Goal: Information Seeking & Learning: Learn about a topic

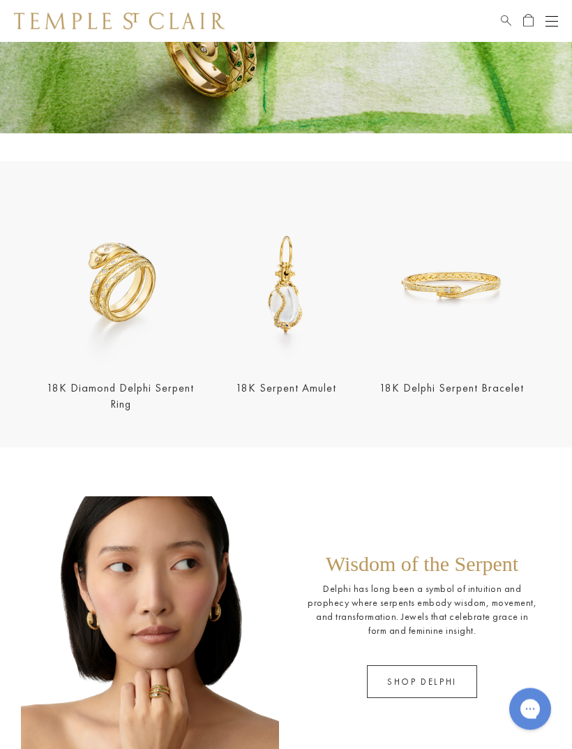
scroll to position [188, 0]
click at [409, 647] on div "Wisdom of the Serpent Delphi has long been a symbol of intuition and prophecy w…" at bounding box center [422, 626] width 230 height 145
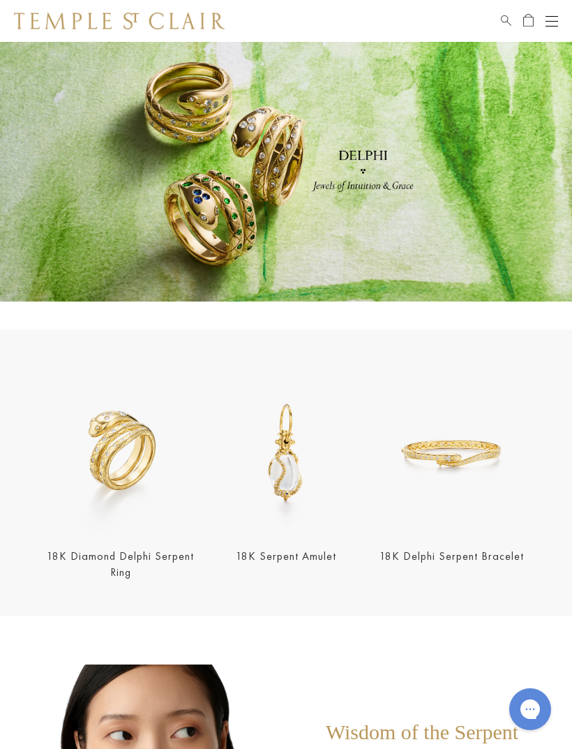
scroll to position [29, 0]
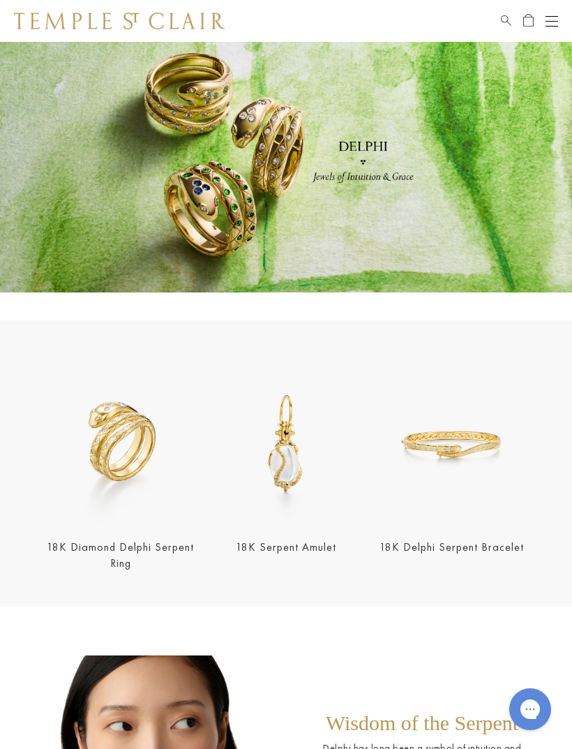
click at [103, 554] on link "18K Diamond Delphi Serpent Ring" at bounding box center [120, 555] width 147 height 31
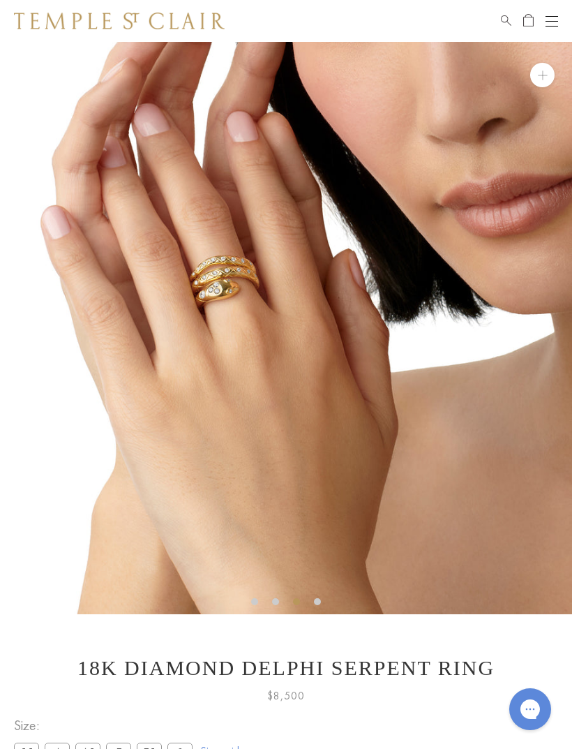
click at [556, 19] on button "Open navigation" at bounding box center [552, 21] width 13 height 17
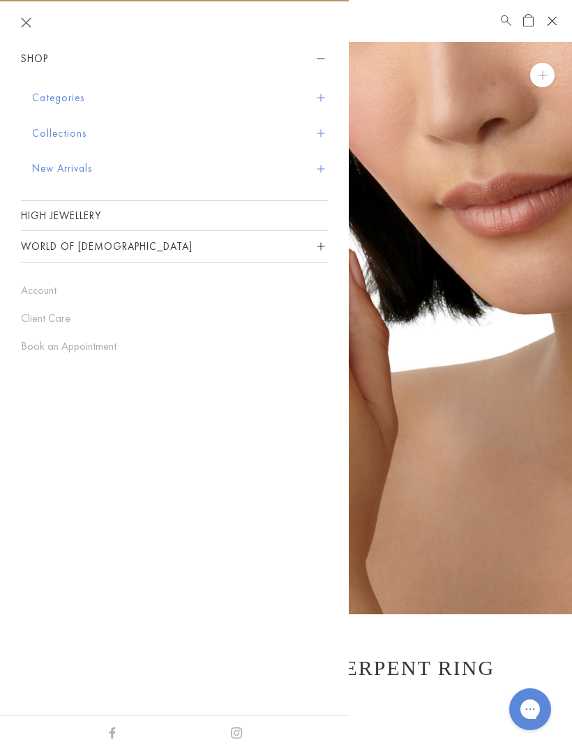
click at [80, 94] on button "Categories" at bounding box center [180, 98] width 296 height 36
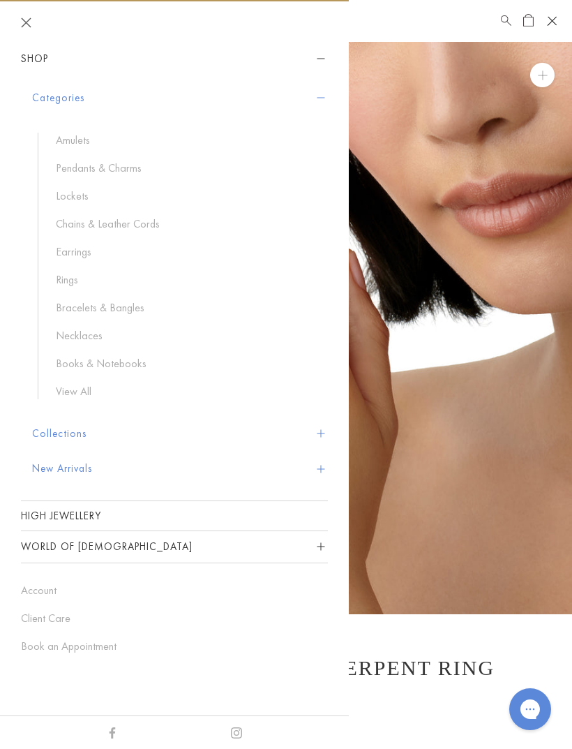
click at [73, 434] on button "Collections" at bounding box center [180, 434] width 296 height 36
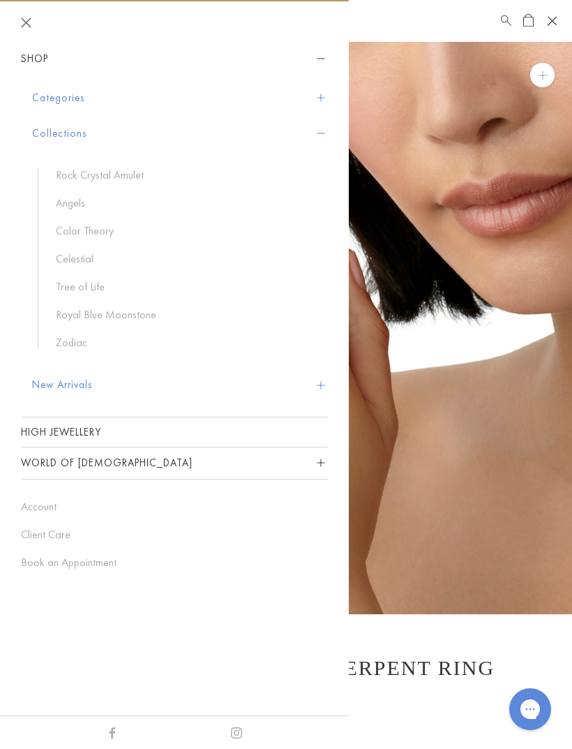
click at [106, 319] on link "Royal Blue Moonstone" at bounding box center [185, 314] width 258 height 15
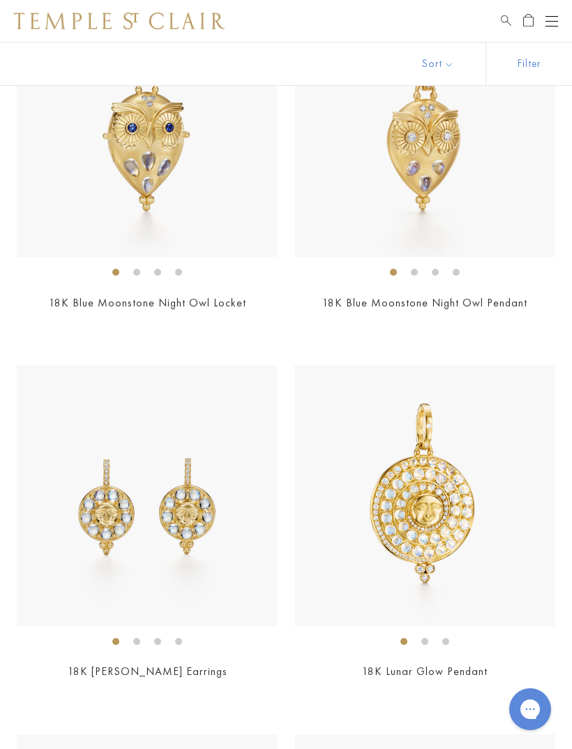
scroll to position [370, 0]
click at [468, 536] on img at bounding box center [425, 494] width 261 height 261
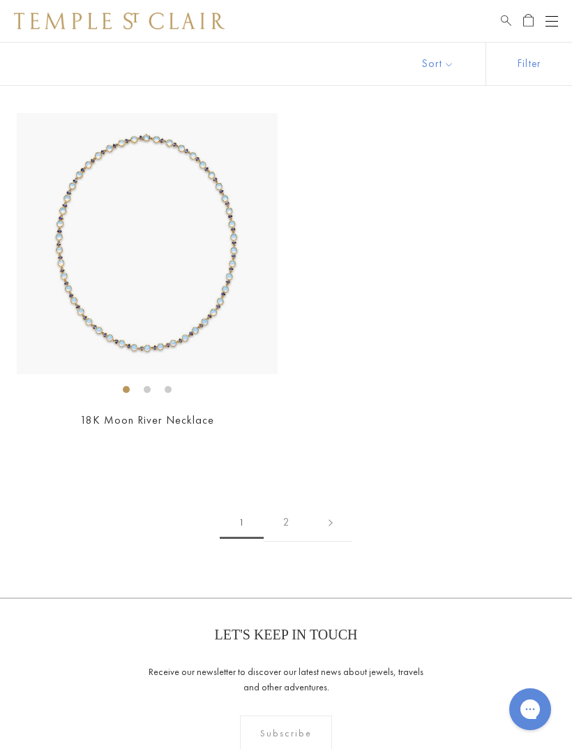
scroll to position [9922, 0]
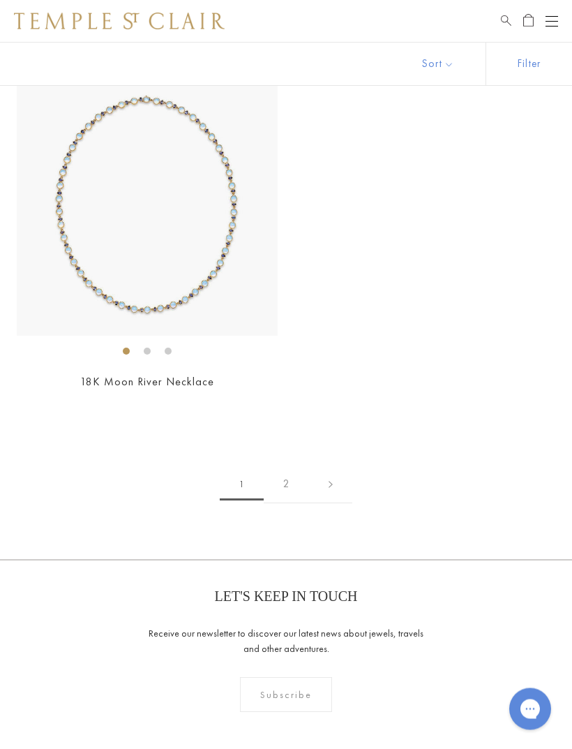
click at [296, 466] on link "2" at bounding box center [286, 485] width 45 height 38
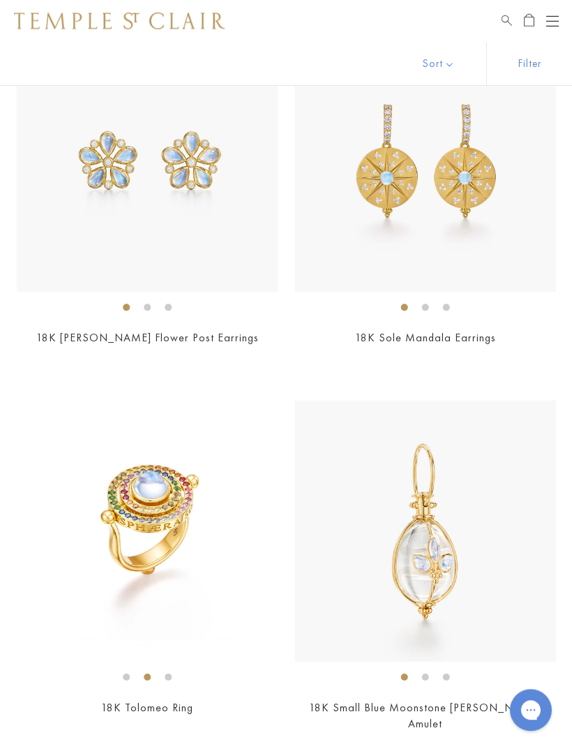
scroll to position [2258, 0]
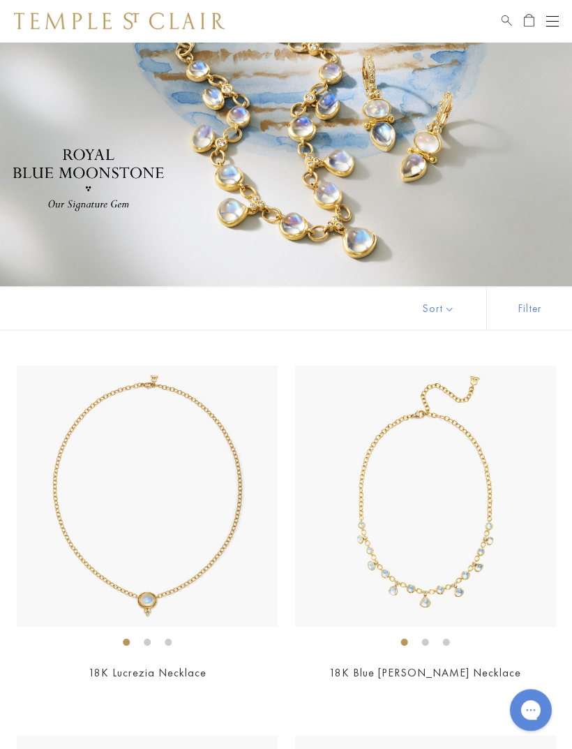
click at [547, 21] on div "Open navigation" at bounding box center [552, 21] width 13 height 1
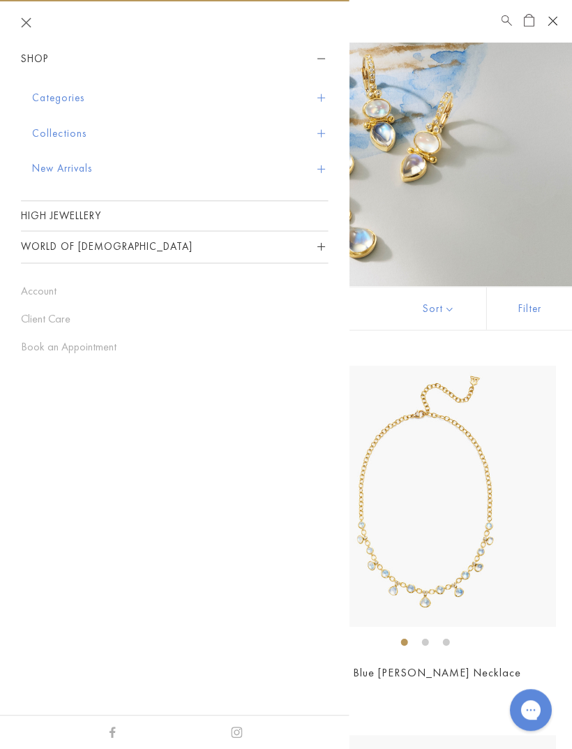
click at [77, 133] on button "Collections" at bounding box center [180, 134] width 296 height 36
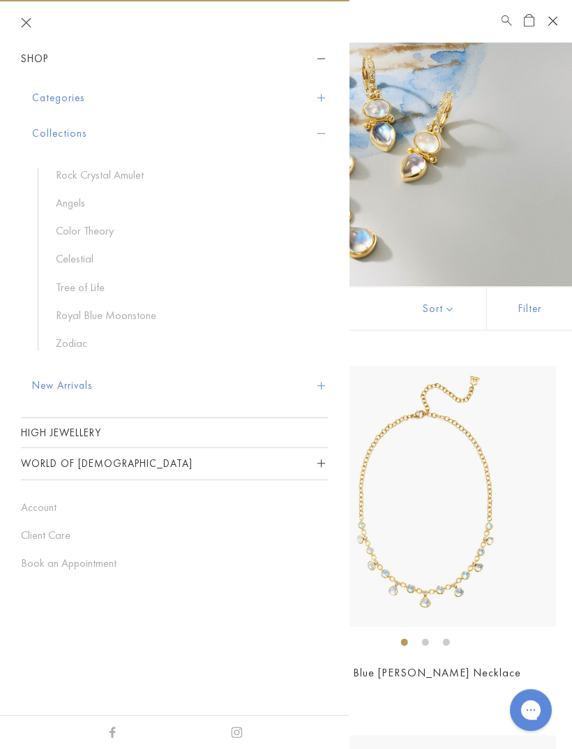
click at [112, 237] on link "Color Theory" at bounding box center [185, 230] width 258 height 15
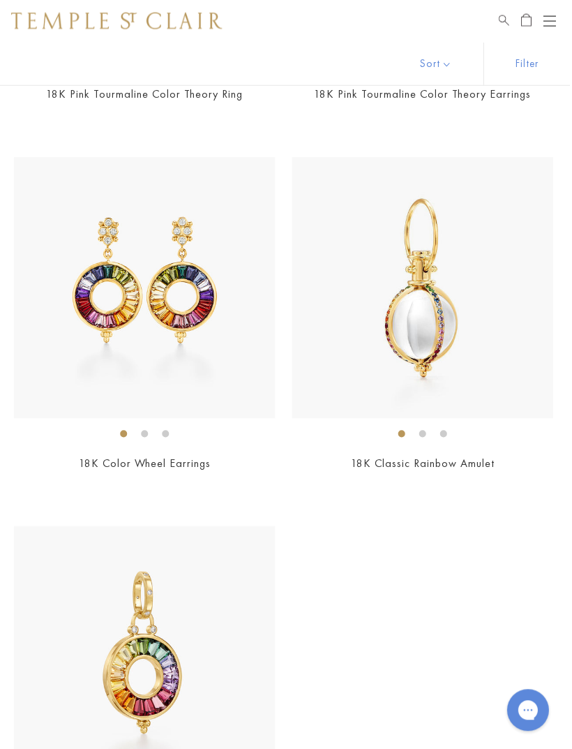
scroll to position [1969, 0]
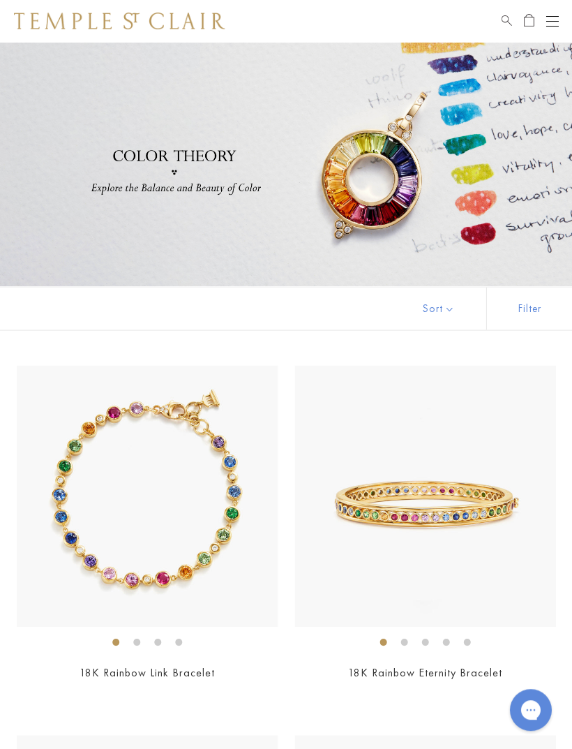
click at [556, 21] on div "Open navigation" at bounding box center [552, 21] width 13 height 1
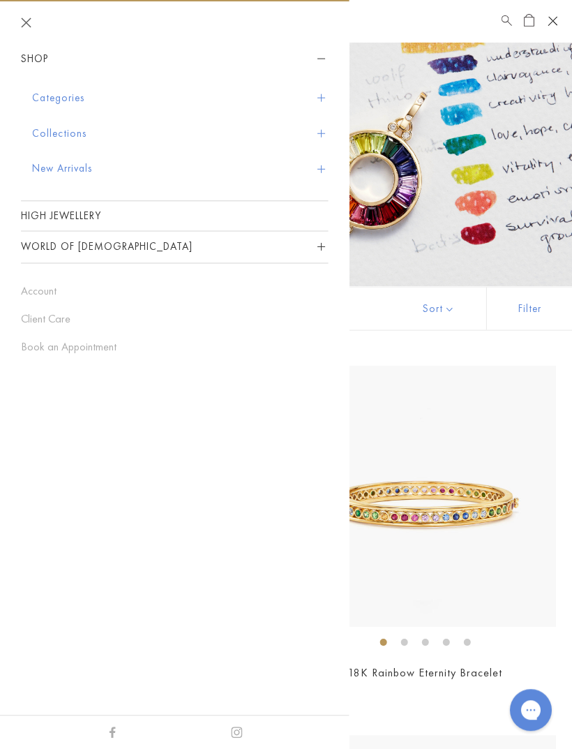
click at [77, 99] on button "Categories" at bounding box center [180, 98] width 296 height 36
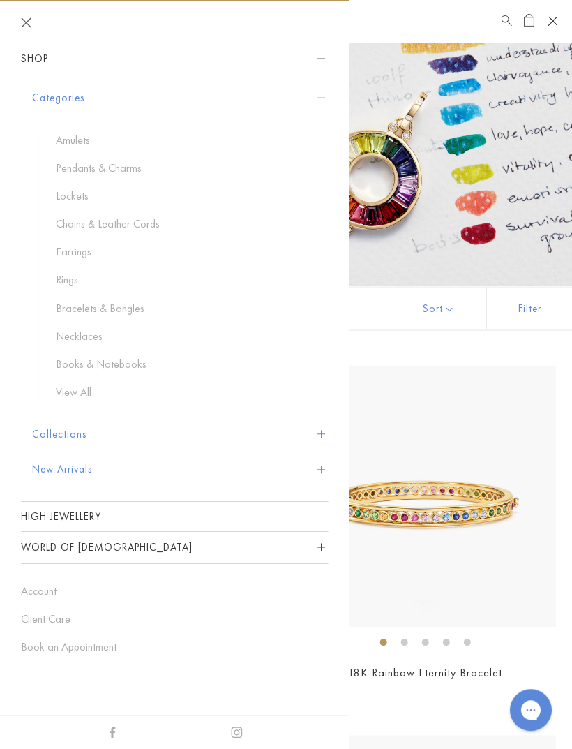
click at [62, 282] on link "Rings" at bounding box center [185, 279] width 258 height 15
click at [84, 512] on link "High Jewellery" at bounding box center [174, 515] width 307 height 29
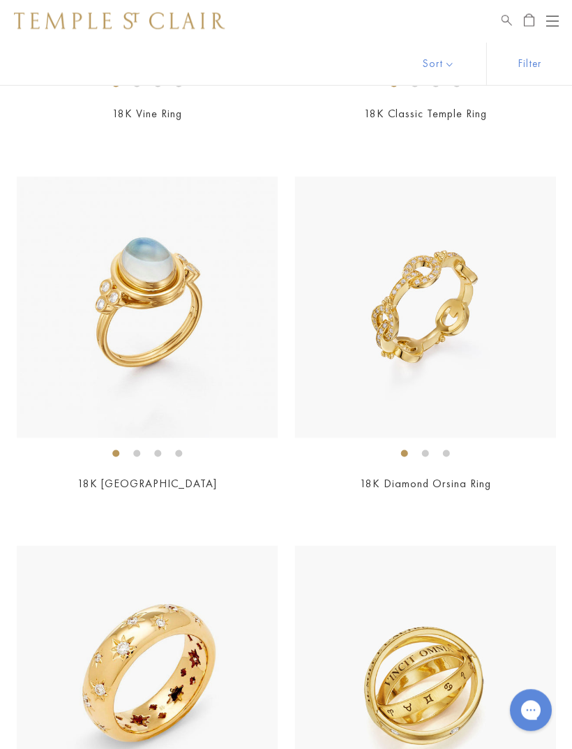
scroll to position [1306, 0]
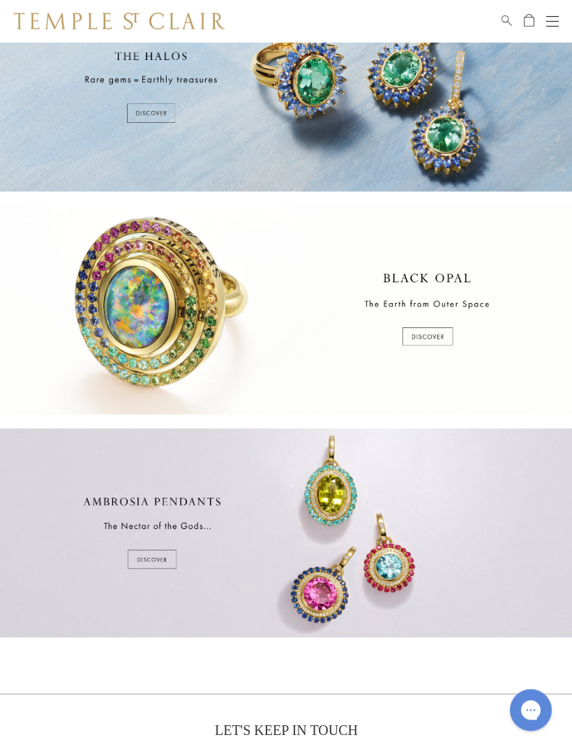
scroll to position [106, 0]
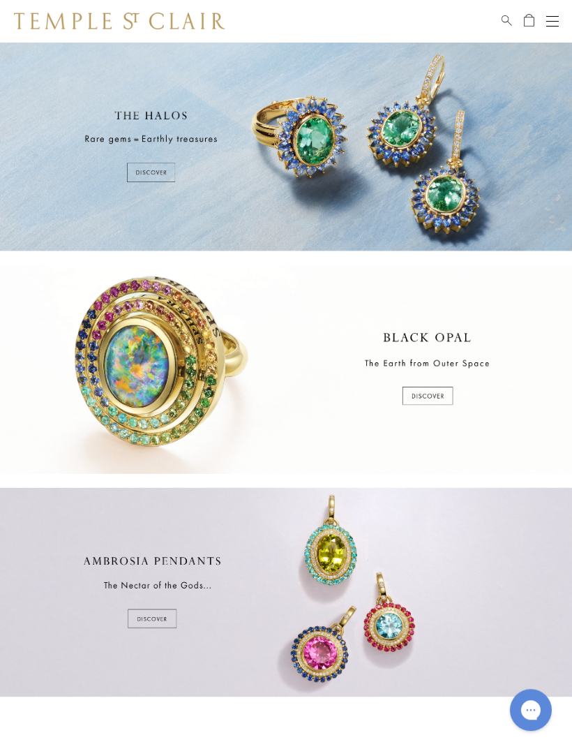
click at [432, 400] on div at bounding box center [286, 369] width 572 height 209
